Goal: Use online tool/utility: Utilize a website feature to perform a specific function

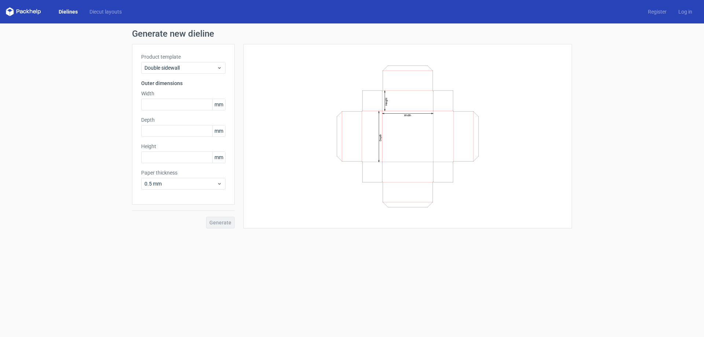
click at [65, 11] on link "Dielines" at bounding box center [68, 11] width 31 height 7
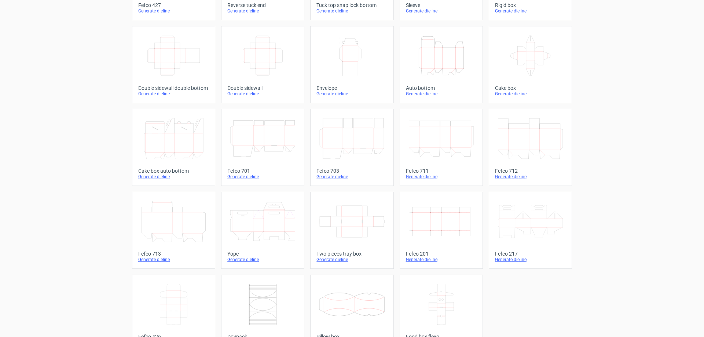
scroll to position [121, 0]
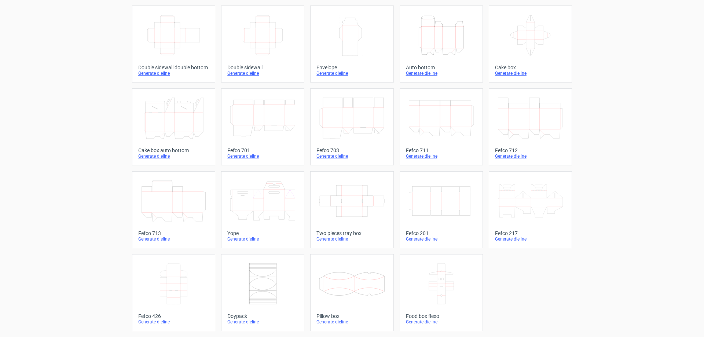
click at [233, 238] on div "Generate dieline" at bounding box center [262, 239] width 71 height 6
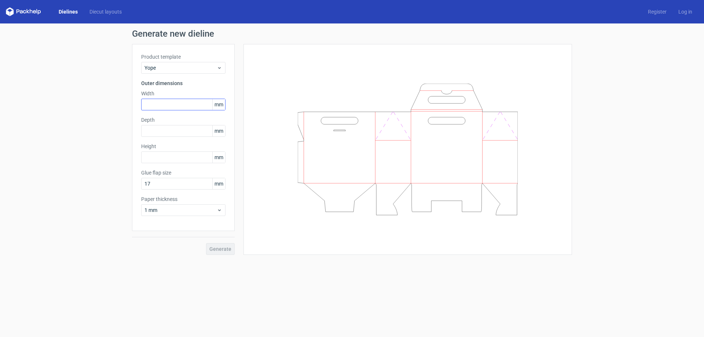
drag, startPoint x: 176, startPoint y: 121, endPoint x: 179, endPoint y: 105, distance: 16.4
click at [176, 120] on label "Depth" at bounding box center [183, 119] width 84 height 7
click at [179, 105] on input "text" at bounding box center [183, 105] width 84 height 12
click at [175, 134] on input "text" at bounding box center [183, 131] width 84 height 12
click at [173, 161] on input "text" at bounding box center [183, 158] width 84 height 12
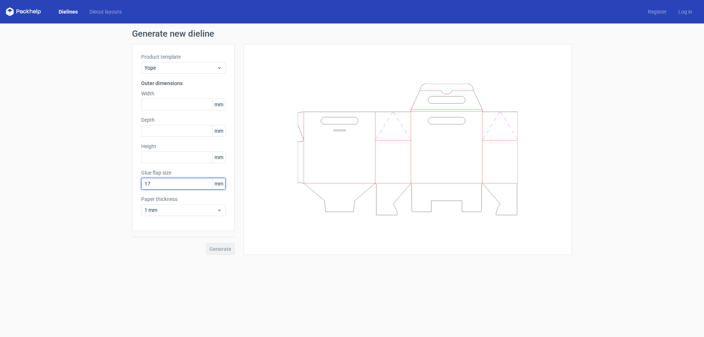
click at [179, 185] on input "17" at bounding box center [183, 184] width 84 height 12
click at [69, 11] on link "Dielines" at bounding box center [68, 11] width 31 height 7
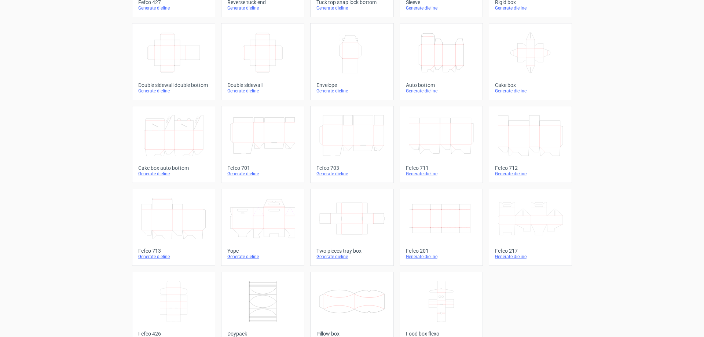
scroll to position [121, 0]
